Goal: Communication & Community: Participate in discussion

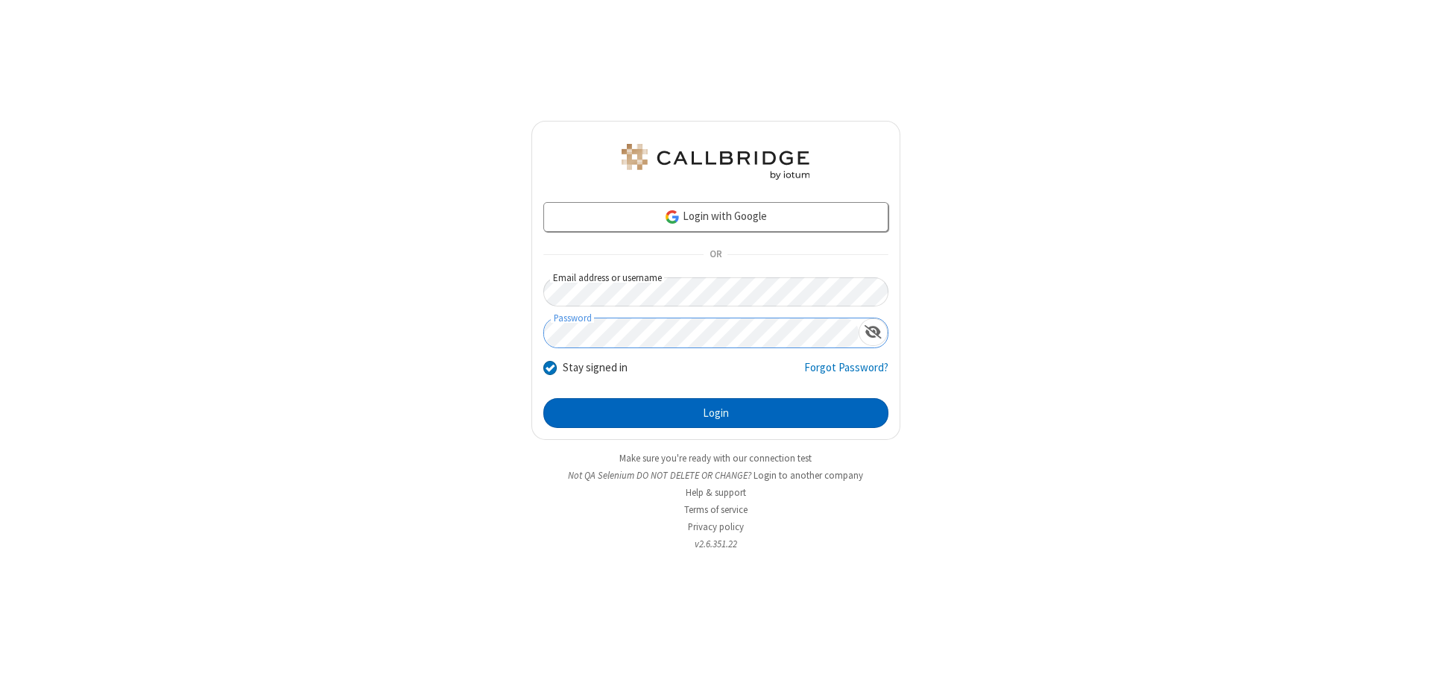
click at [716, 413] on button "Login" at bounding box center [716, 413] width 345 height 30
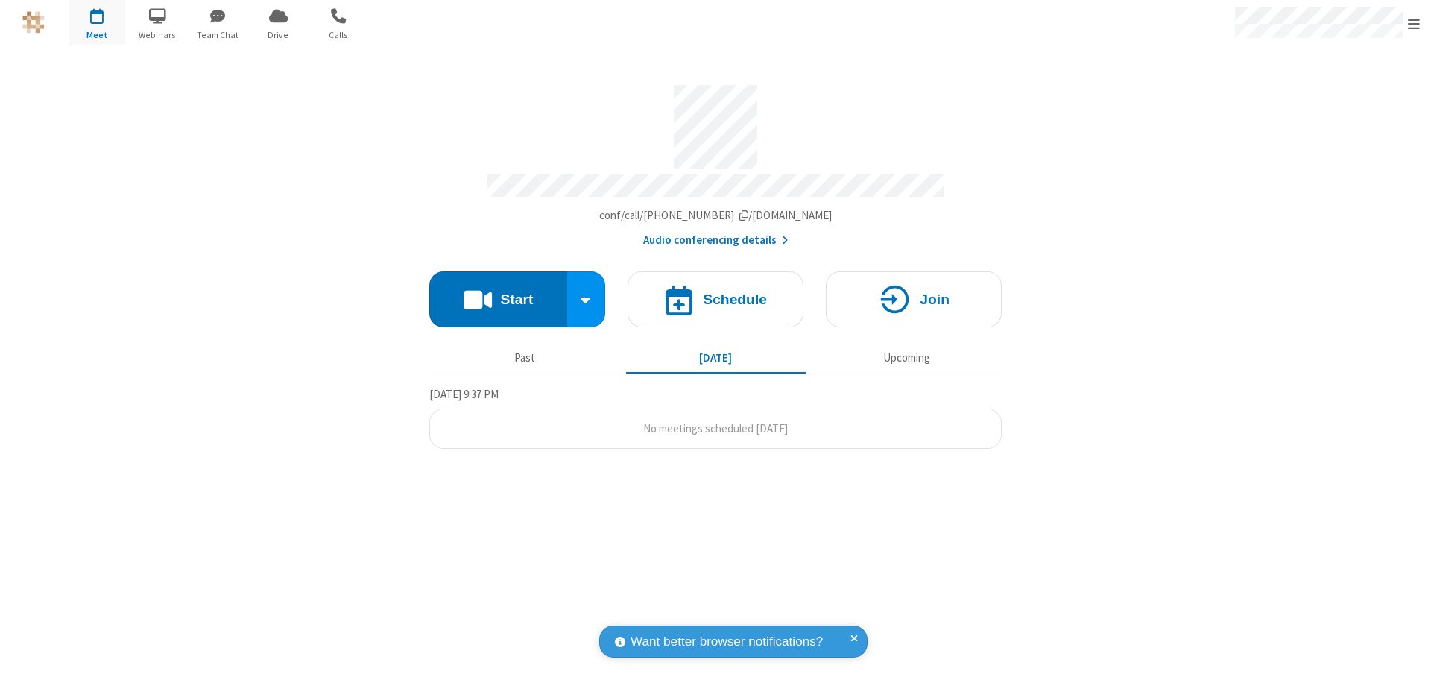
click at [498, 292] on button "Start" at bounding box center [498, 299] width 138 height 56
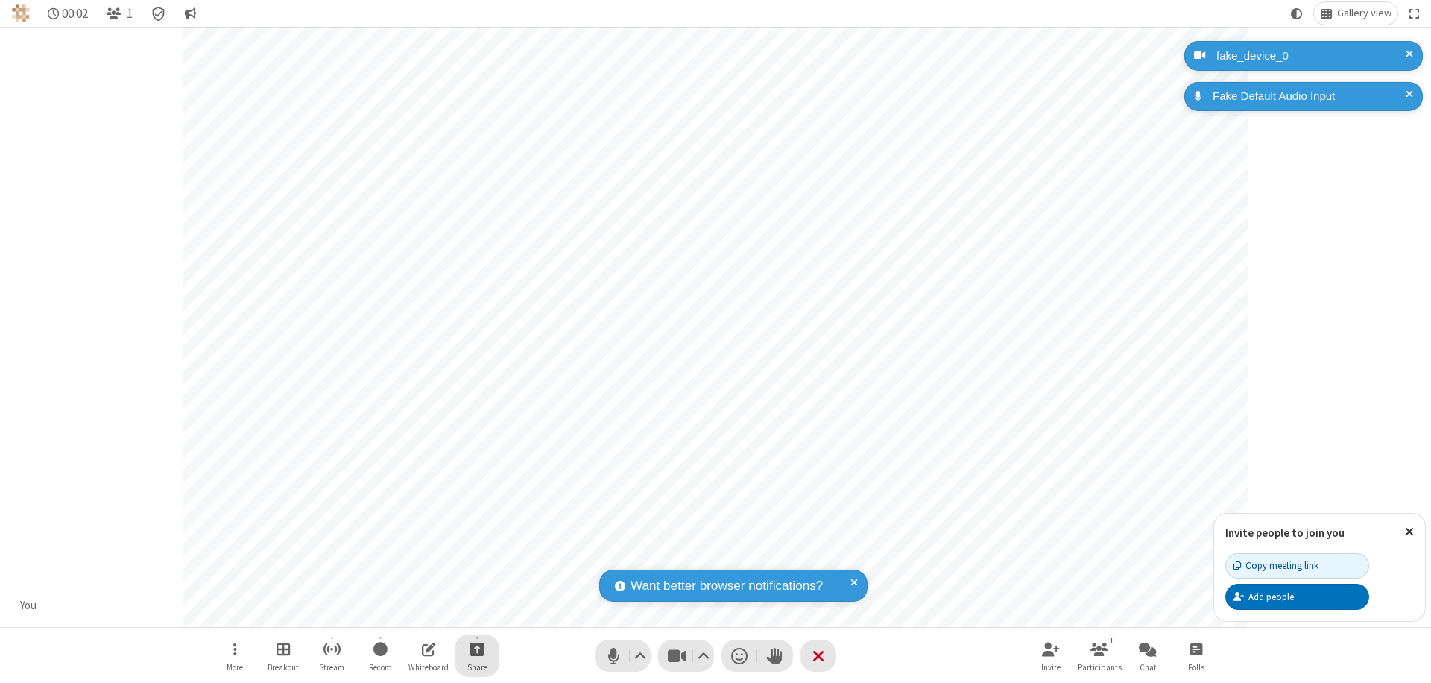
click at [477, 649] on span "Start sharing" at bounding box center [477, 649] width 14 height 19
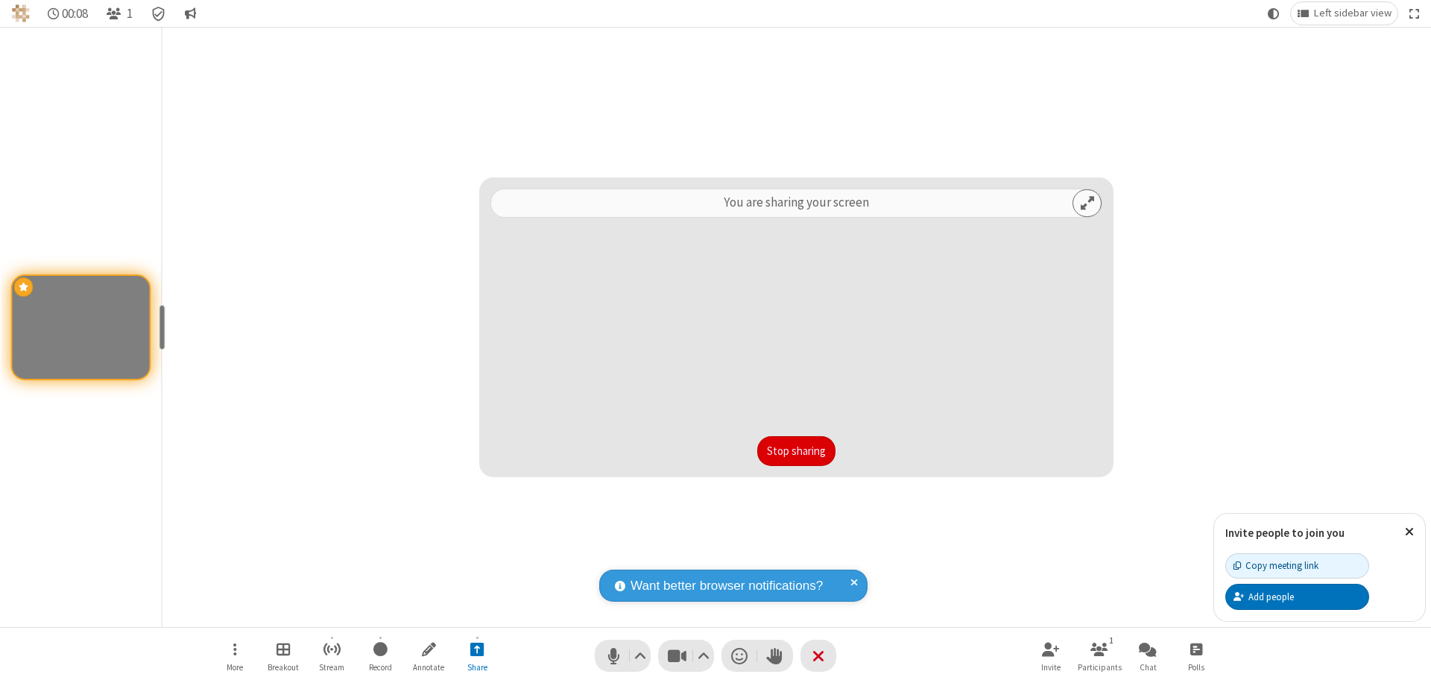
click at [796, 451] on button "Stop sharing" at bounding box center [797, 451] width 78 height 30
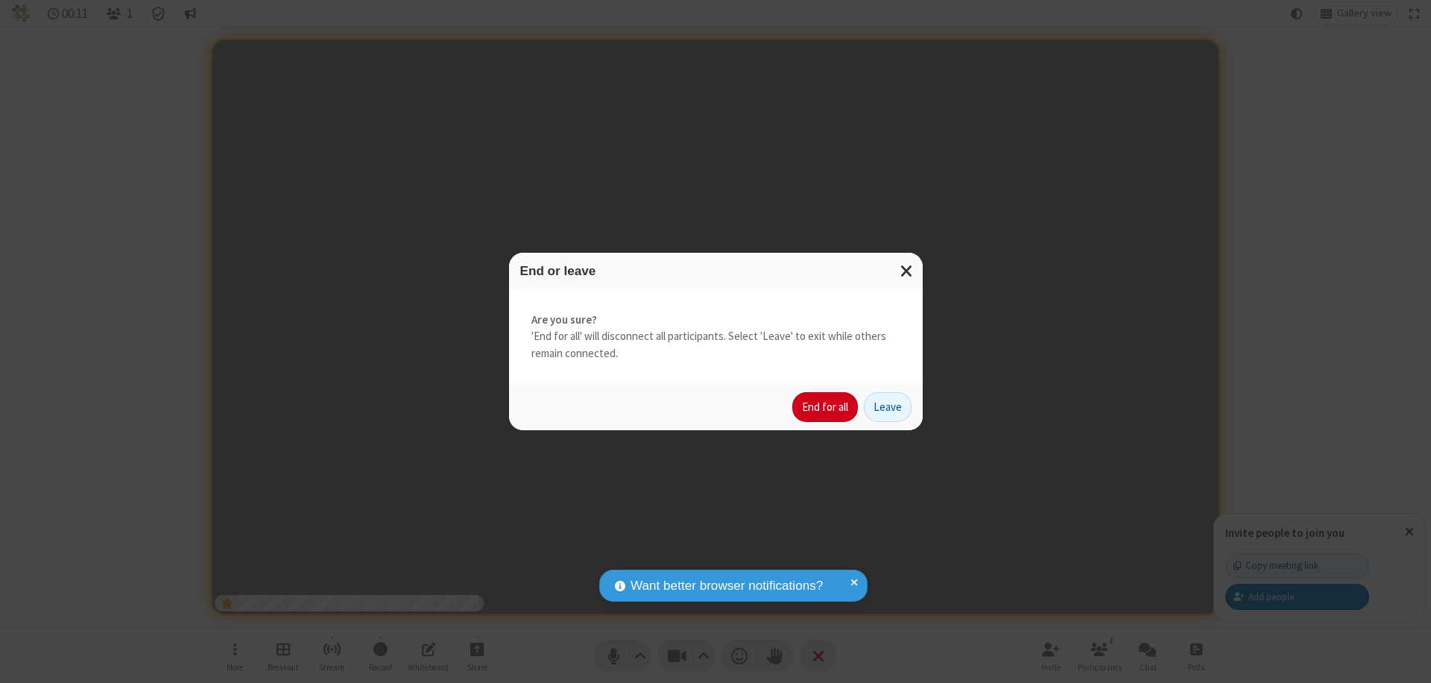
click at [826, 407] on button "End for all" at bounding box center [826, 407] width 66 height 30
